Goal: Book appointment/travel/reservation

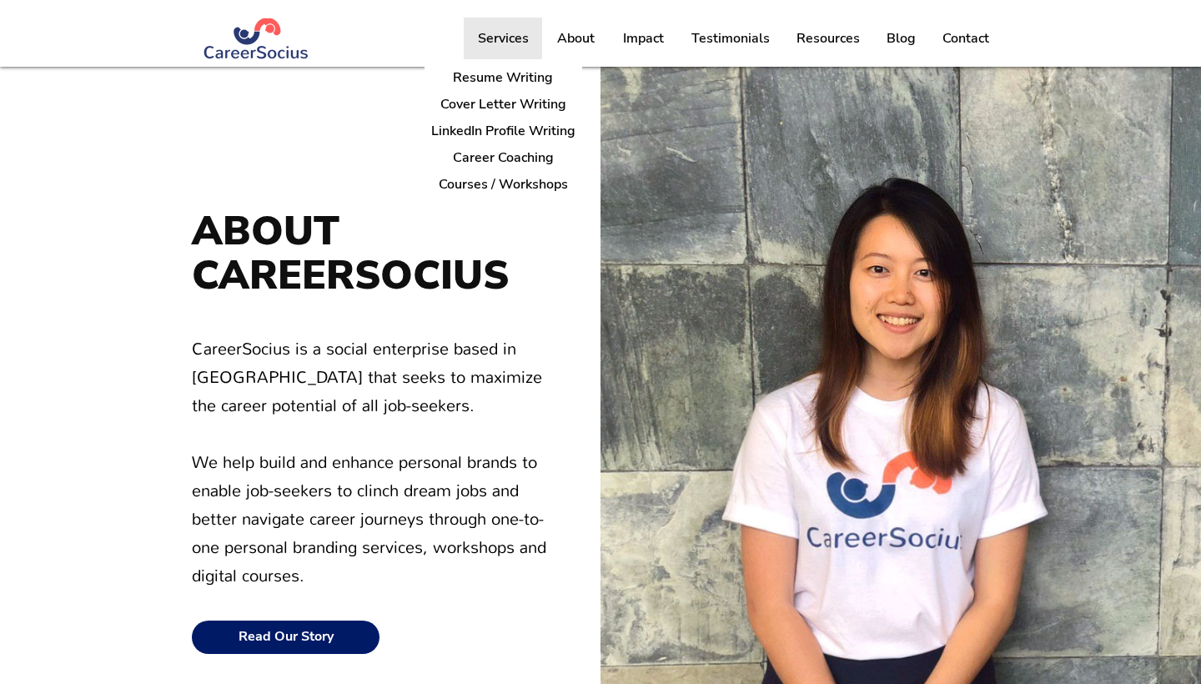
click at [501, 50] on p "Services" at bounding box center [504, 39] width 68 height 42
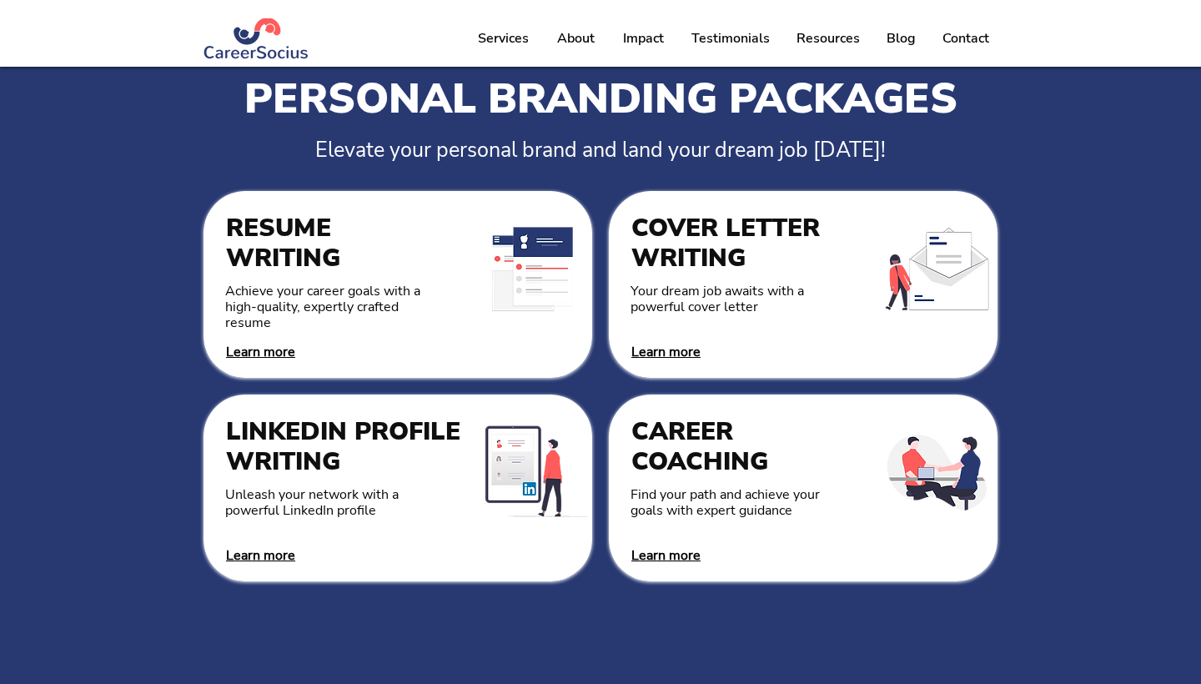
scroll to position [45, 0]
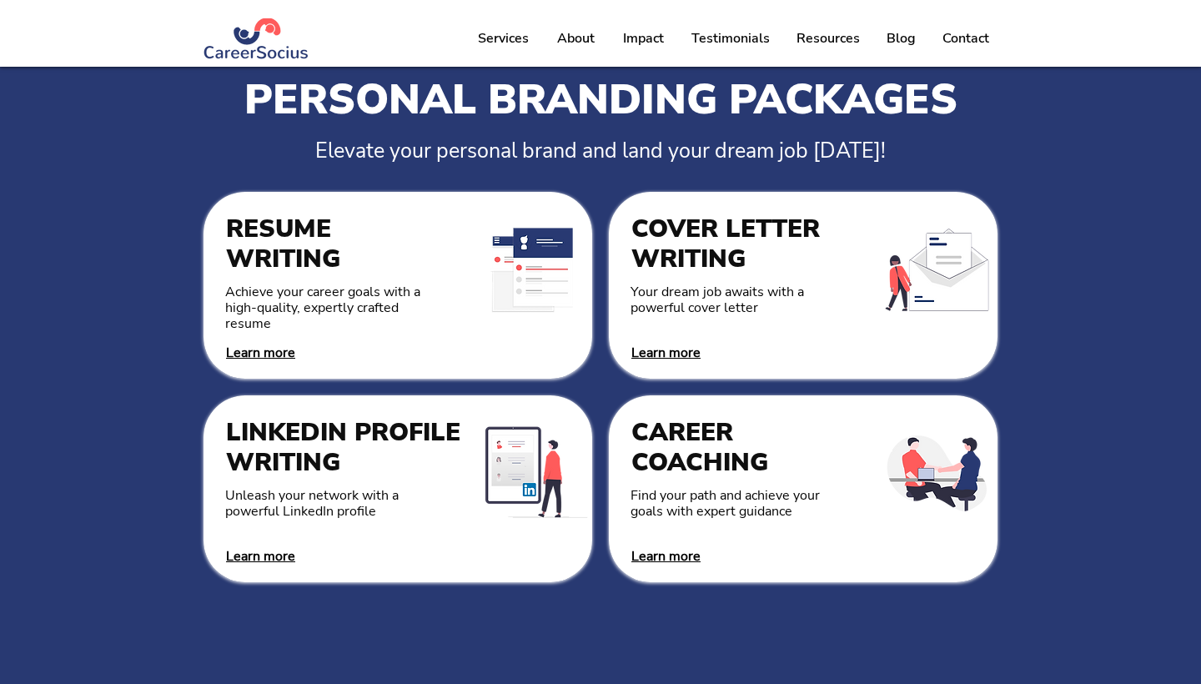
click at [688, 556] on span "Learn more" at bounding box center [665, 556] width 69 height 18
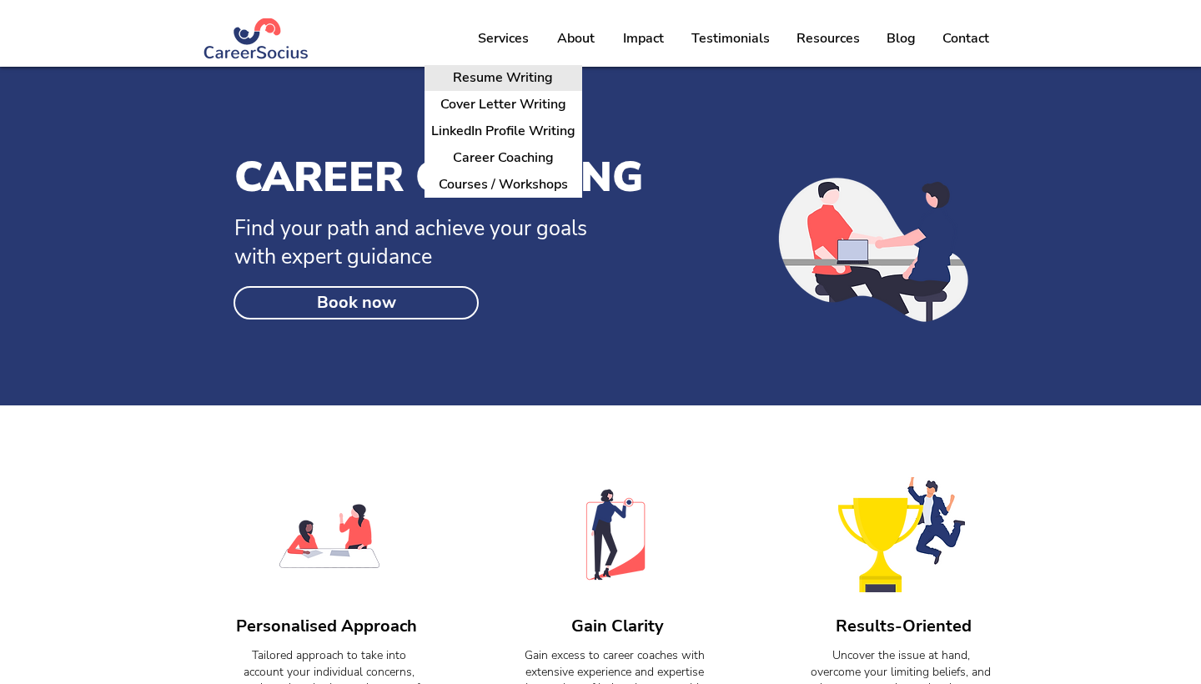
click at [501, 79] on p "Resume Writing" at bounding box center [502, 78] width 113 height 26
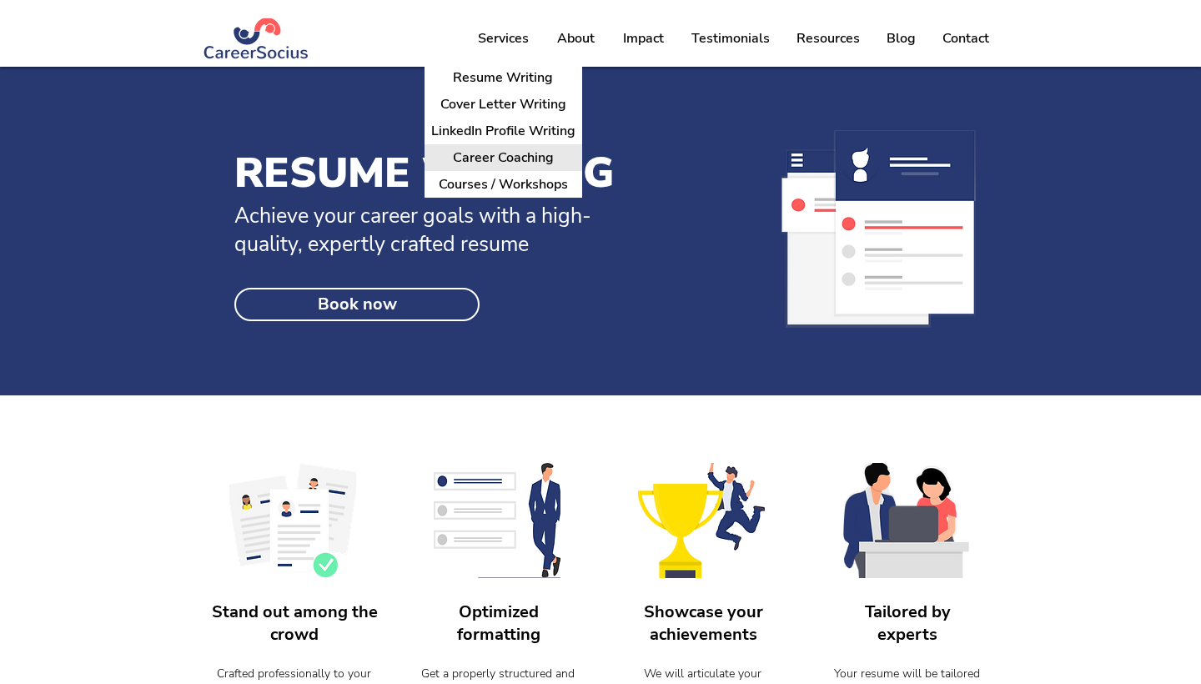
click at [477, 156] on p "Career Coaching" at bounding box center [503, 158] width 114 height 26
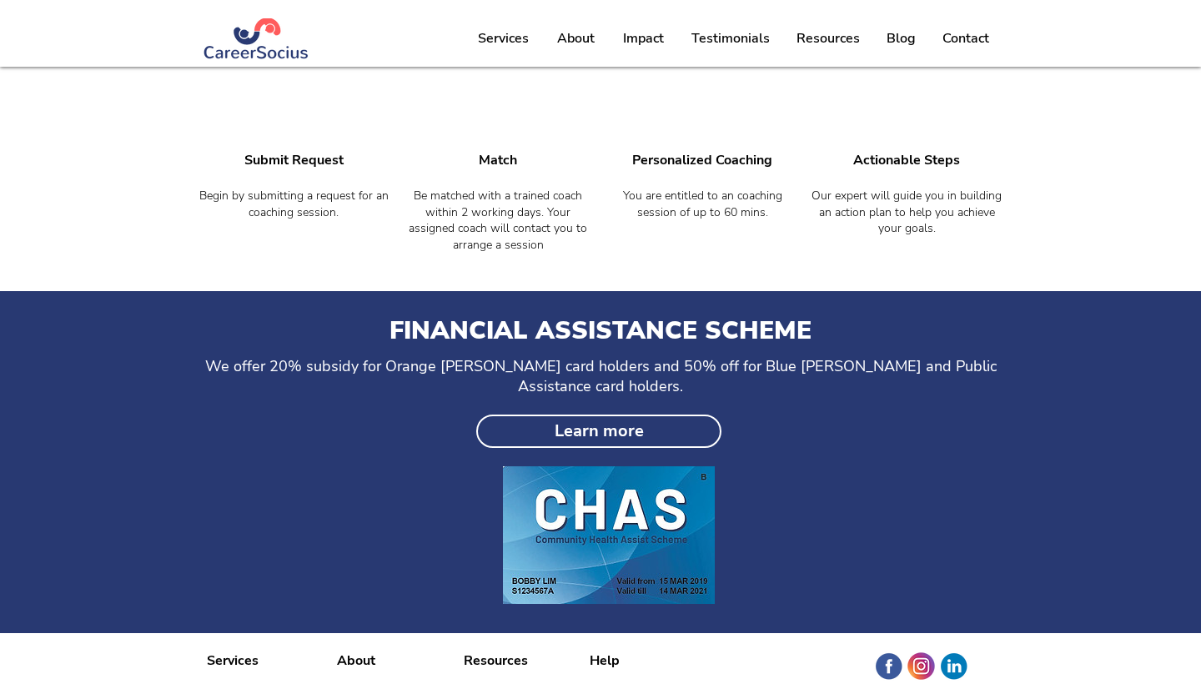
scroll to position [1420, 0]
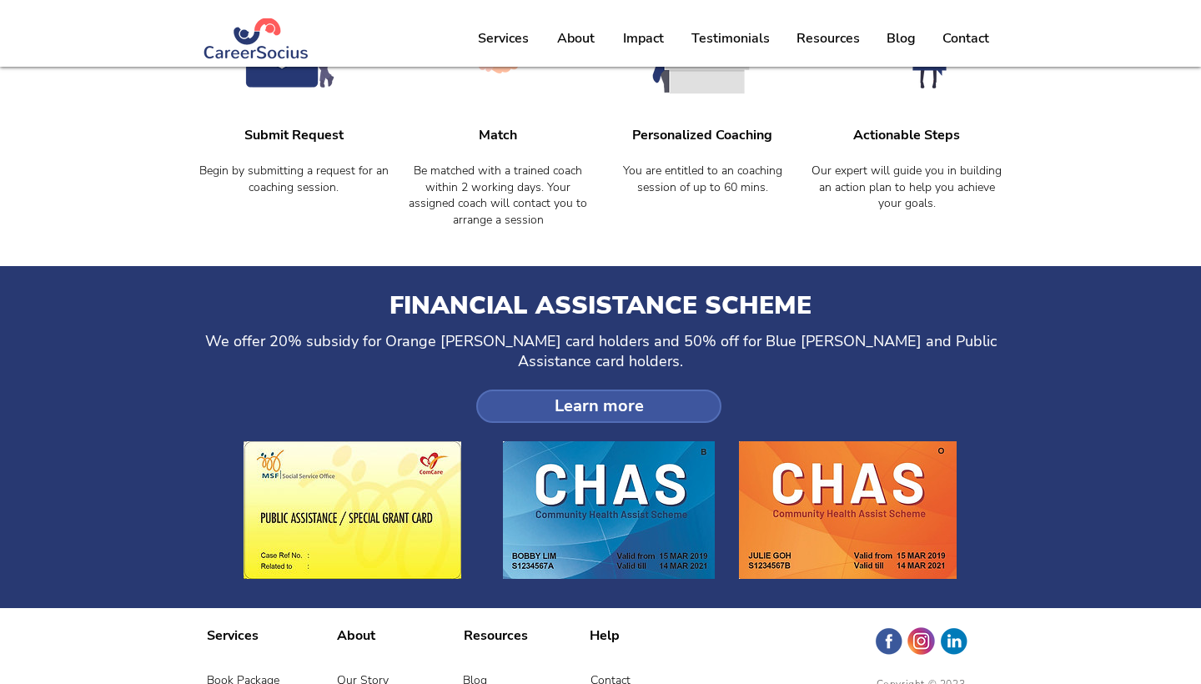
click at [632, 396] on span "Learn more" at bounding box center [599, 406] width 89 height 20
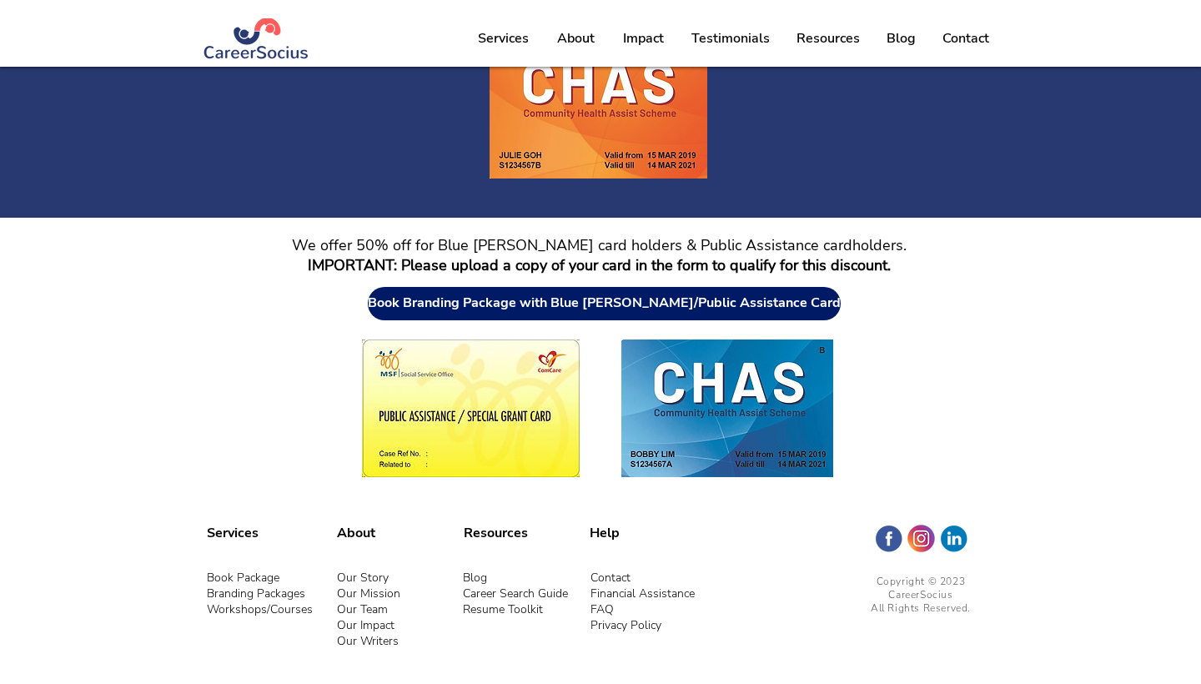
scroll to position [191, 0]
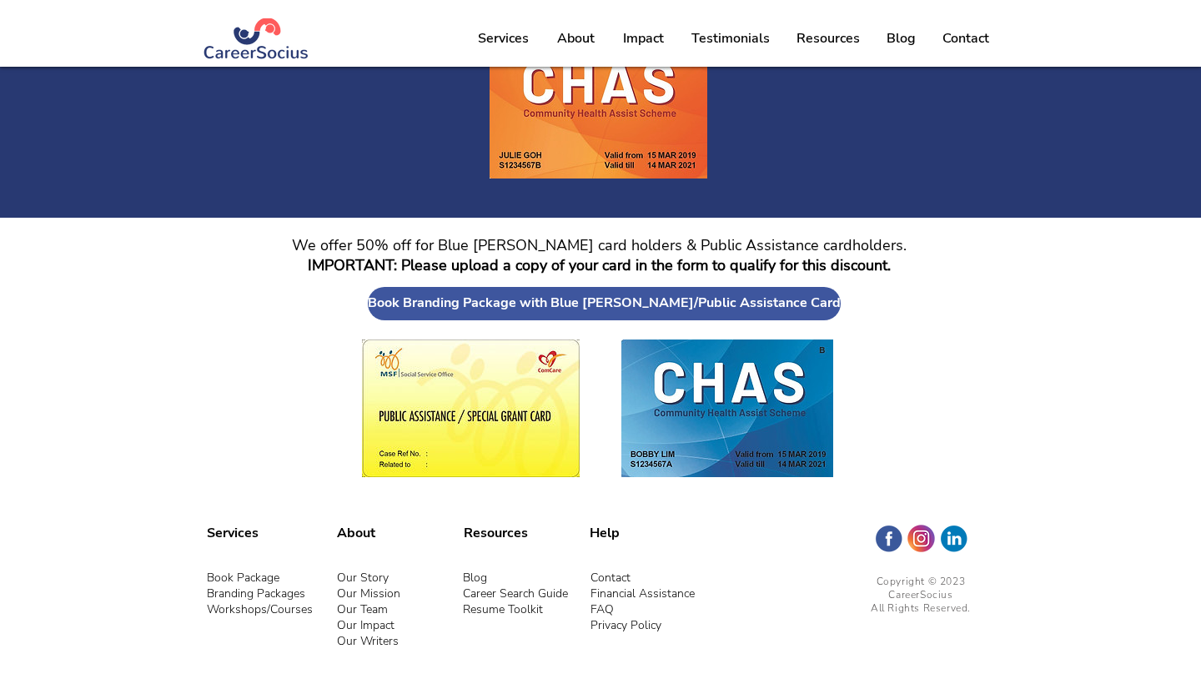
click at [738, 297] on span "Book Branding Package with Blue [PERSON_NAME]/Public Assistance Card" at bounding box center [604, 303] width 473 height 16
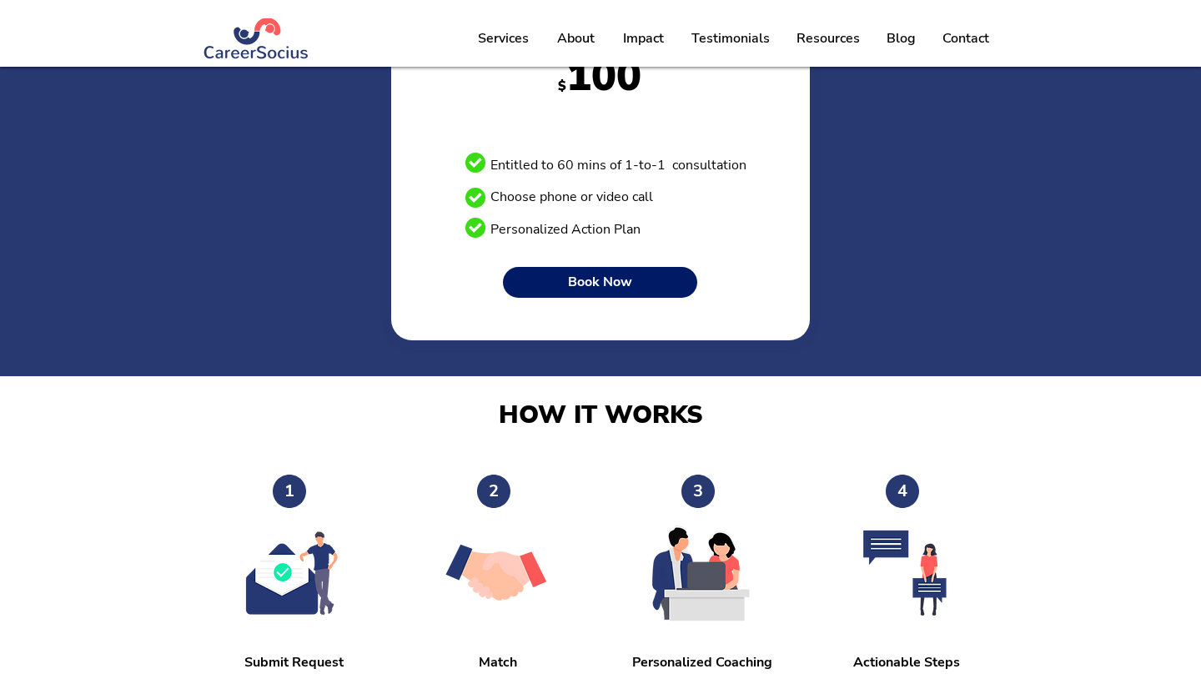
scroll to position [894, 0]
